Goal: Information Seeking & Learning: Learn about a topic

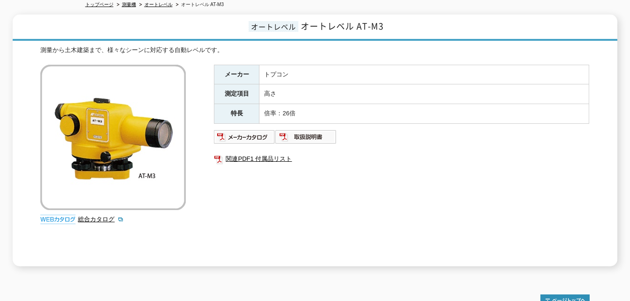
scroll to position [109, 0]
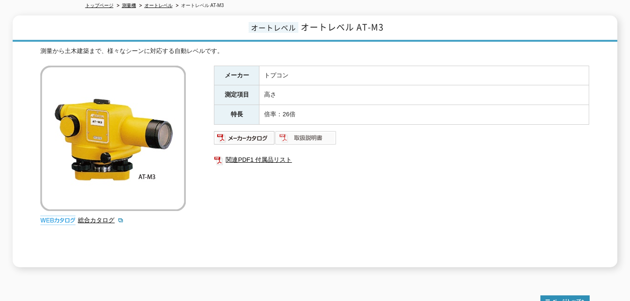
click at [298, 131] on img at bounding box center [306, 138] width 61 height 15
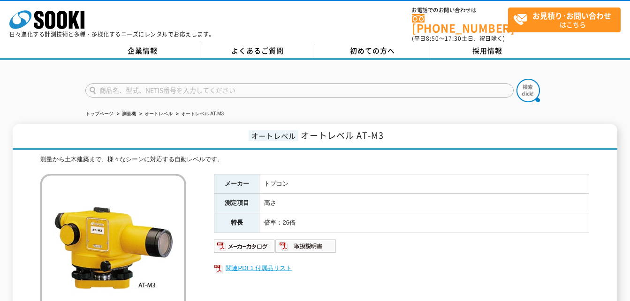
scroll to position [0, 0]
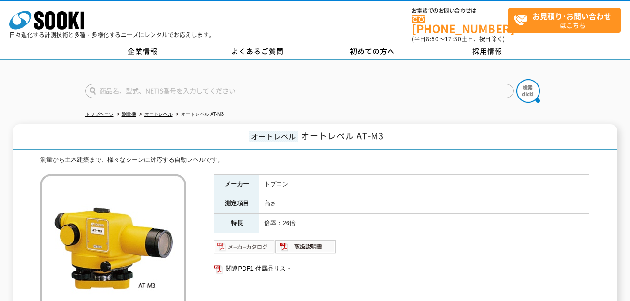
click at [242, 239] on img at bounding box center [244, 246] width 61 height 15
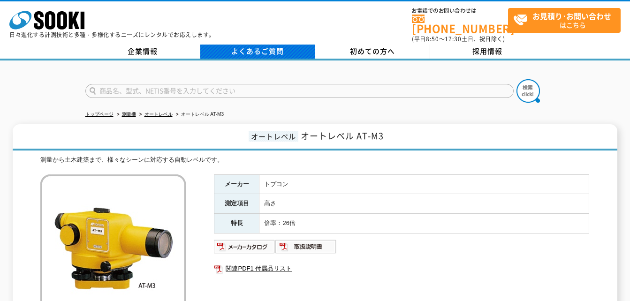
click at [262, 49] on link "よくあるご質問" at bounding box center [257, 52] width 115 height 14
